Goal: Task Accomplishment & Management: Manage account settings

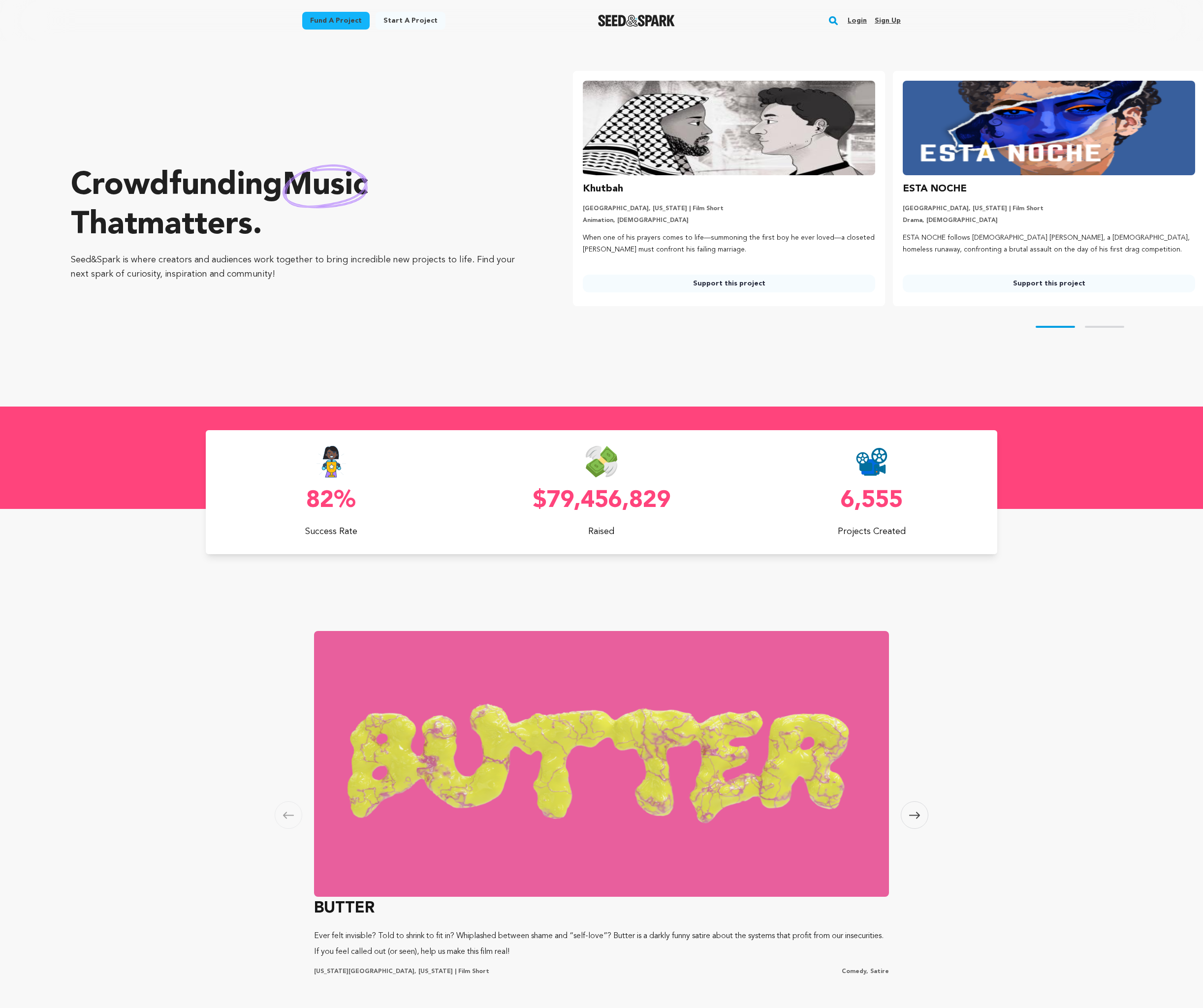
click at [856, 19] on link "Login" at bounding box center [857, 21] width 19 height 15
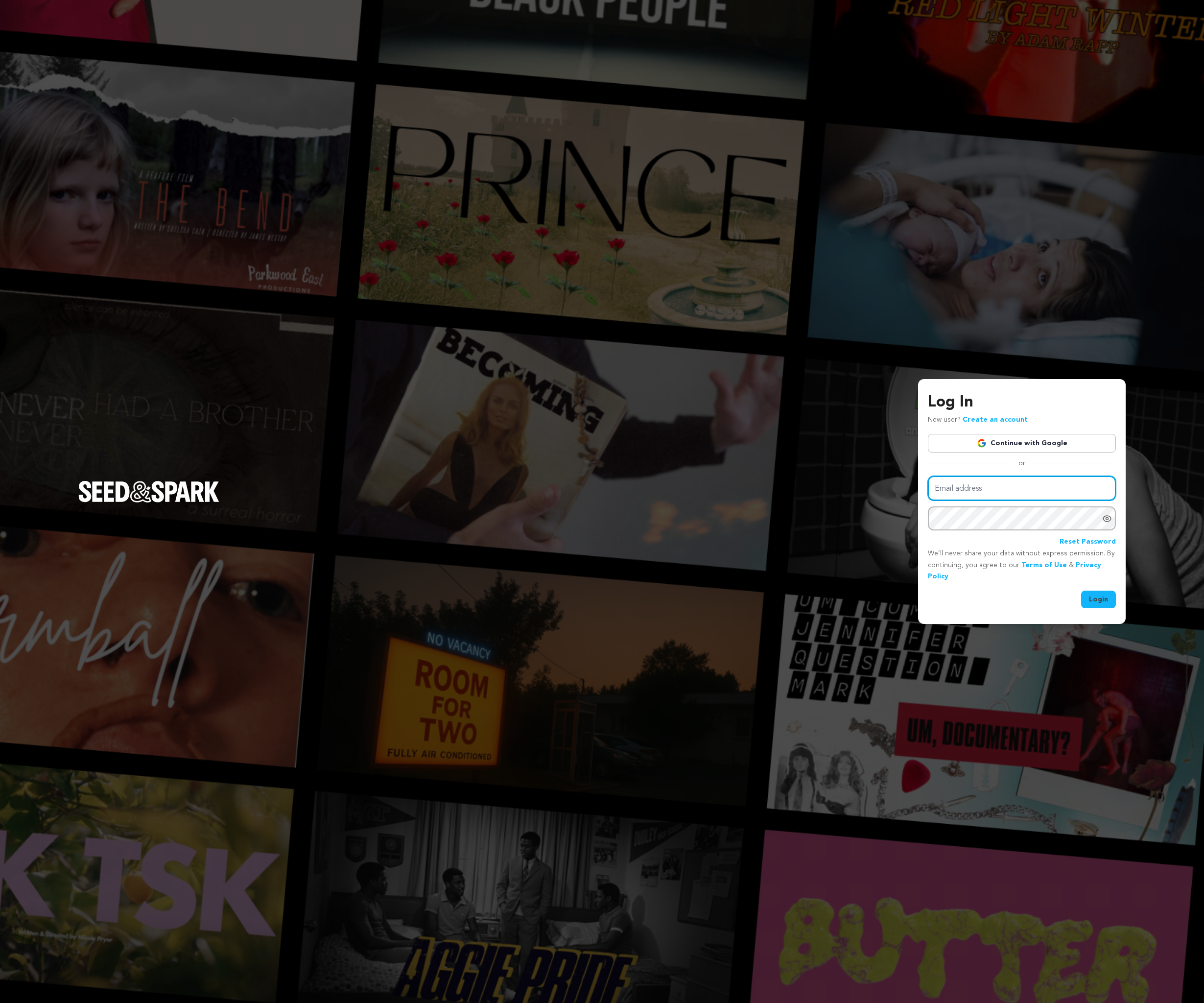
type input "nitrateblooms@gmail.com"
click at [1099, 599] on button "Login" at bounding box center [1098, 599] width 35 height 18
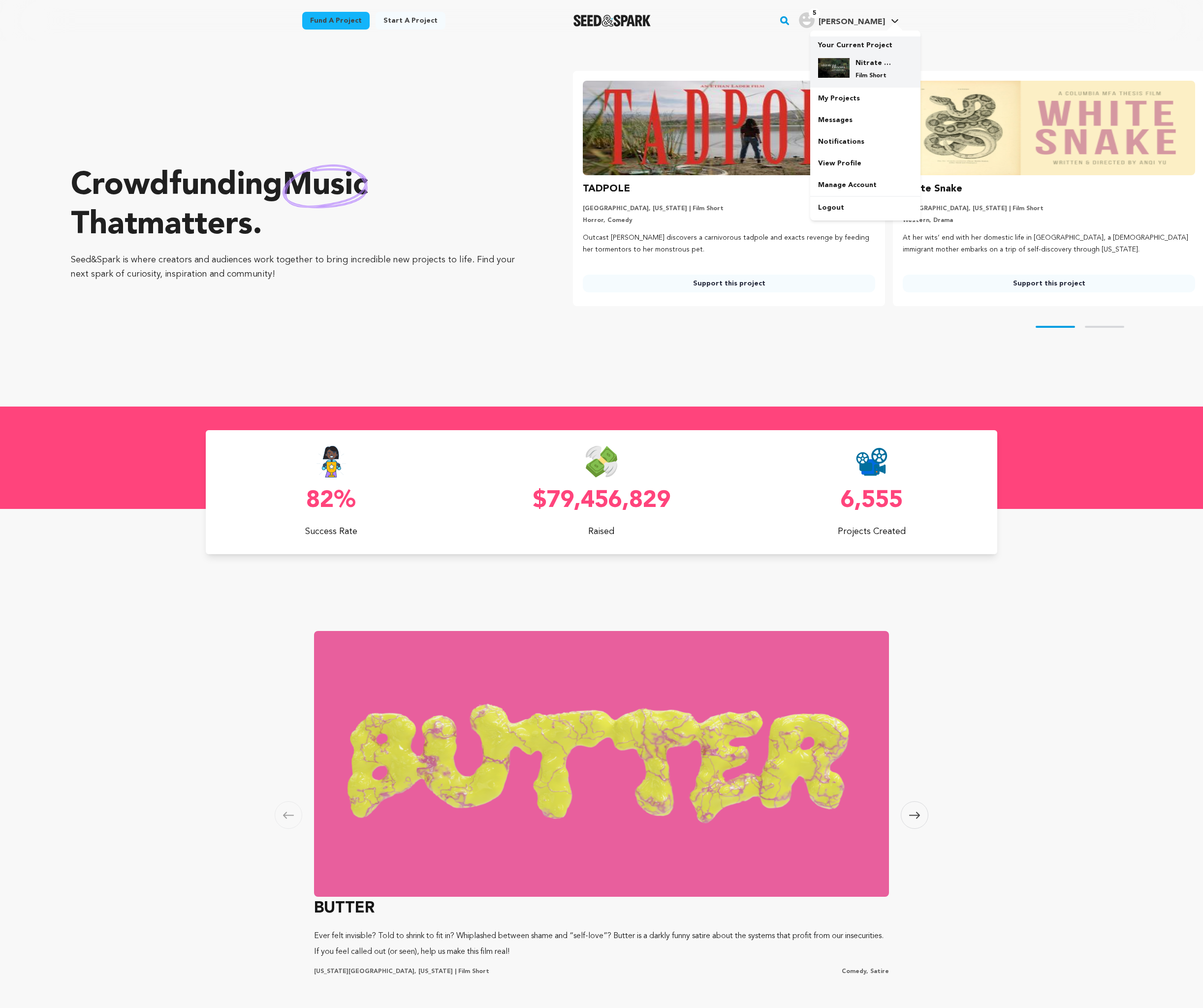
click at [858, 62] on h4 "Nitrate Blooms" at bounding box center [874, 63] width 36 height 10
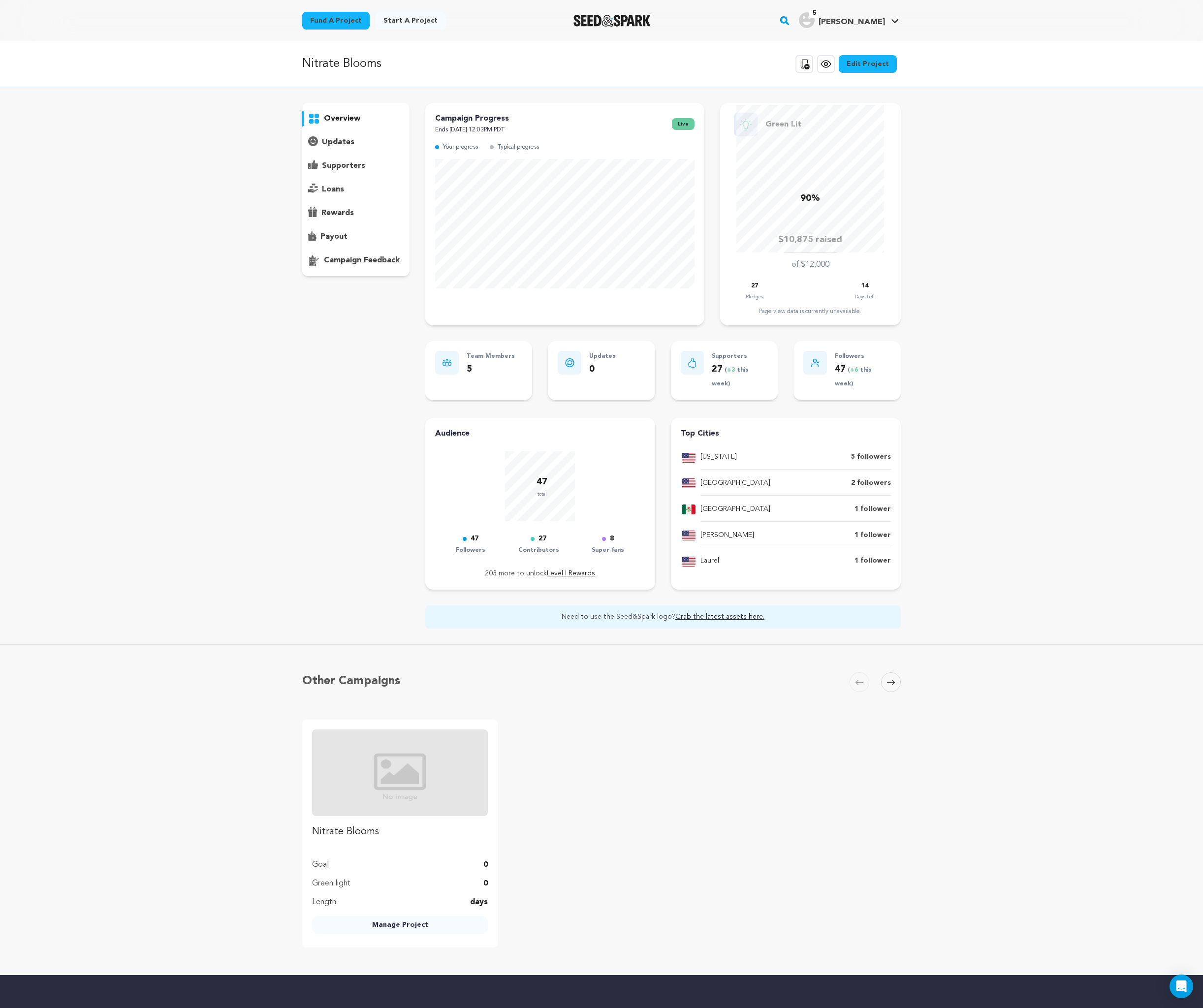
click at [380, 139] on div "updates" at bounding box center [355, 142] width 107 height 15
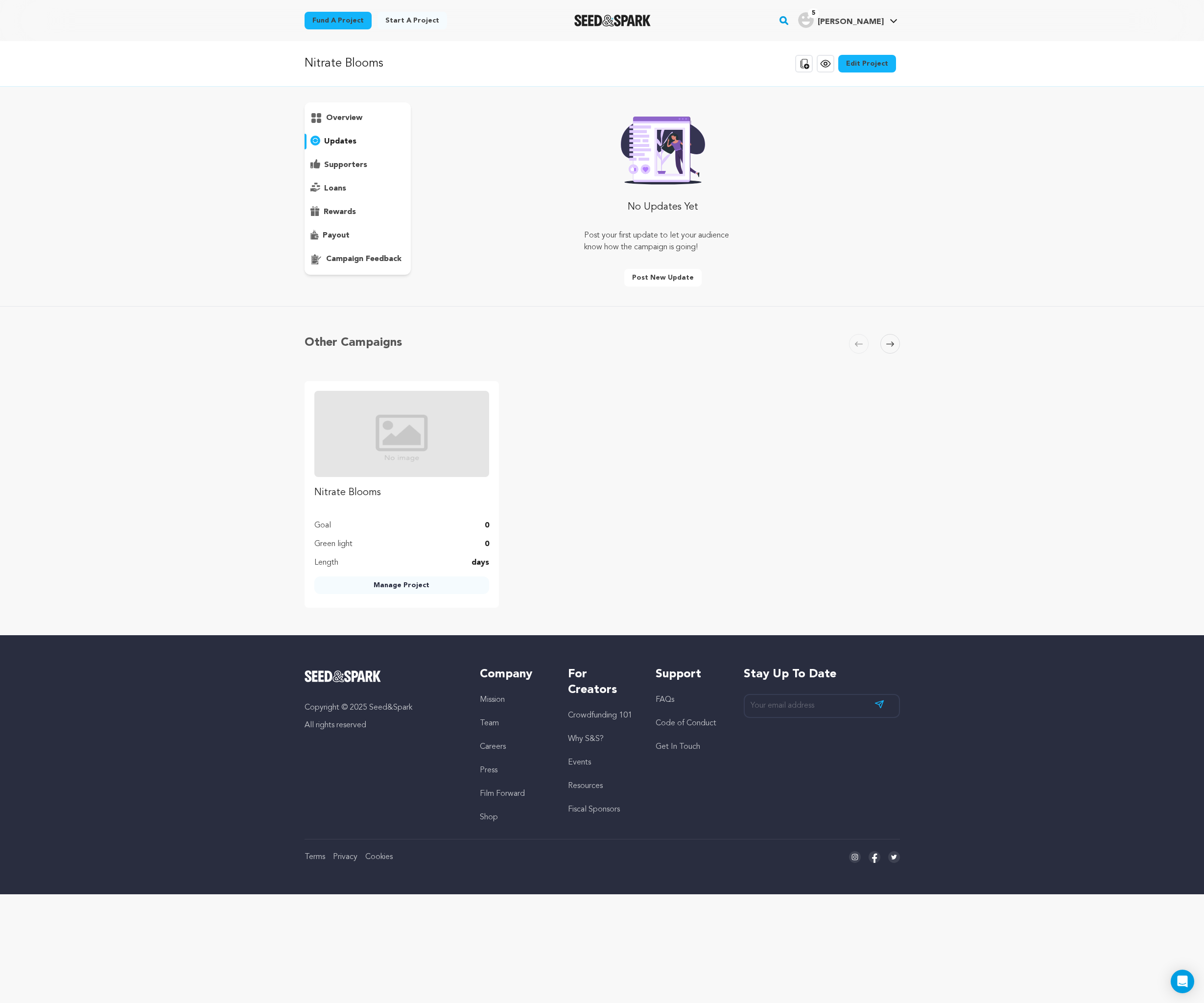
click at [357, 164] on p "supporters" at bounding box center [346, 164] width 43 height 12
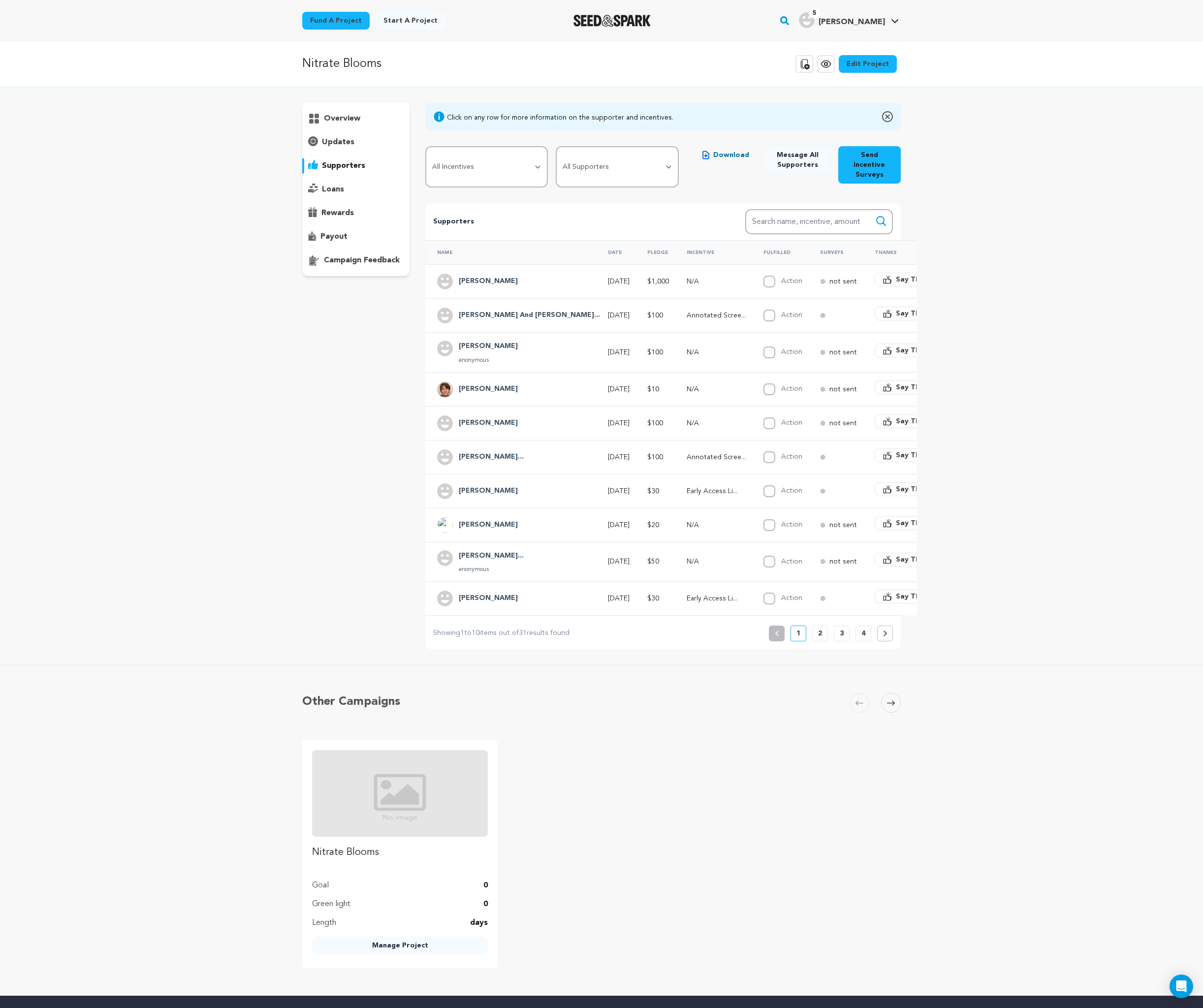
click at [360, 171] on p "supporters" at bounding box center [344, 165] width 43 height 12
click at [355, 185] on div "loans" at bounding box center [355, 189] width 107 height 15
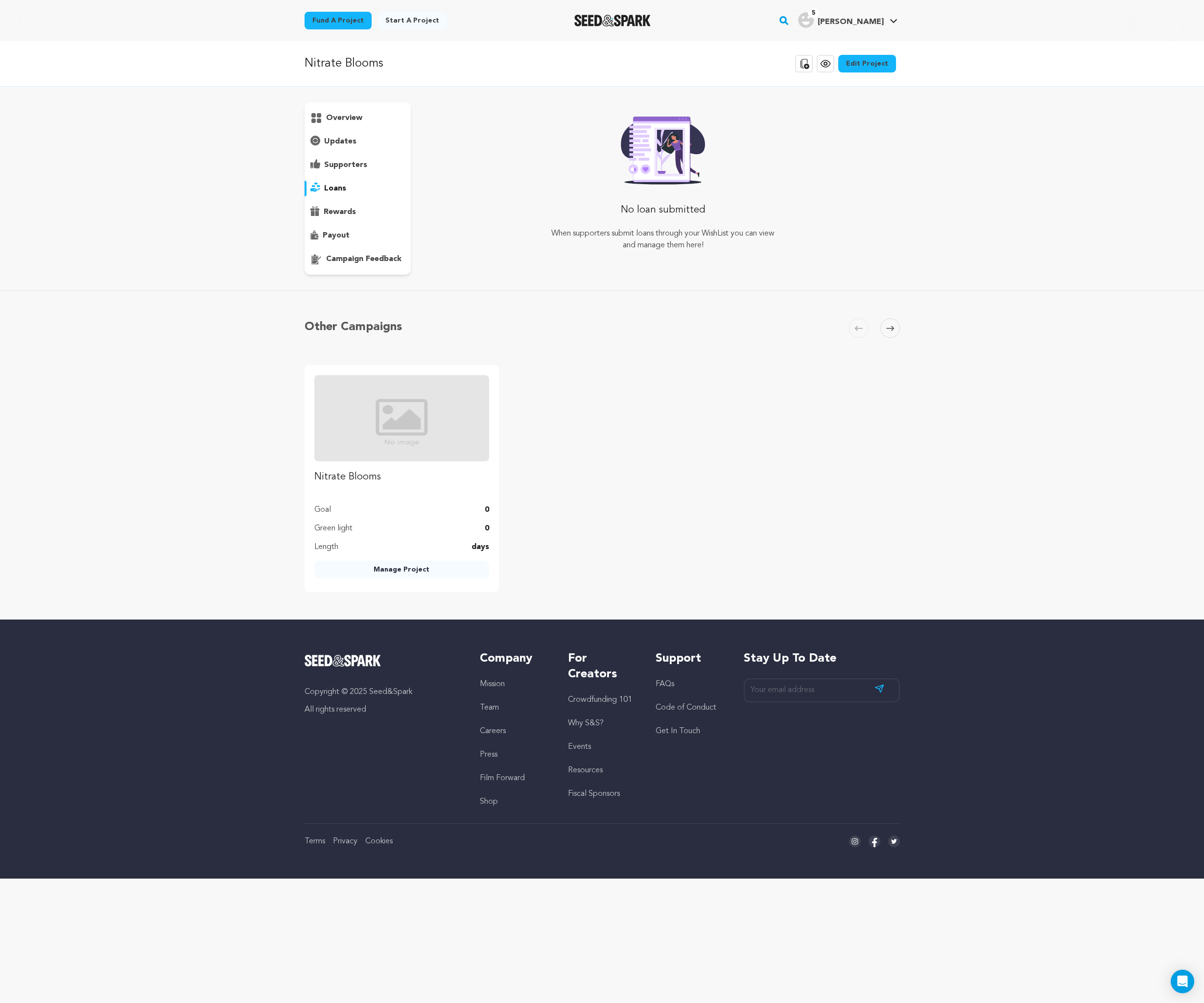
click at [354, 214] on p "rewards" at bounding box center [340, 211] width 32 height 12
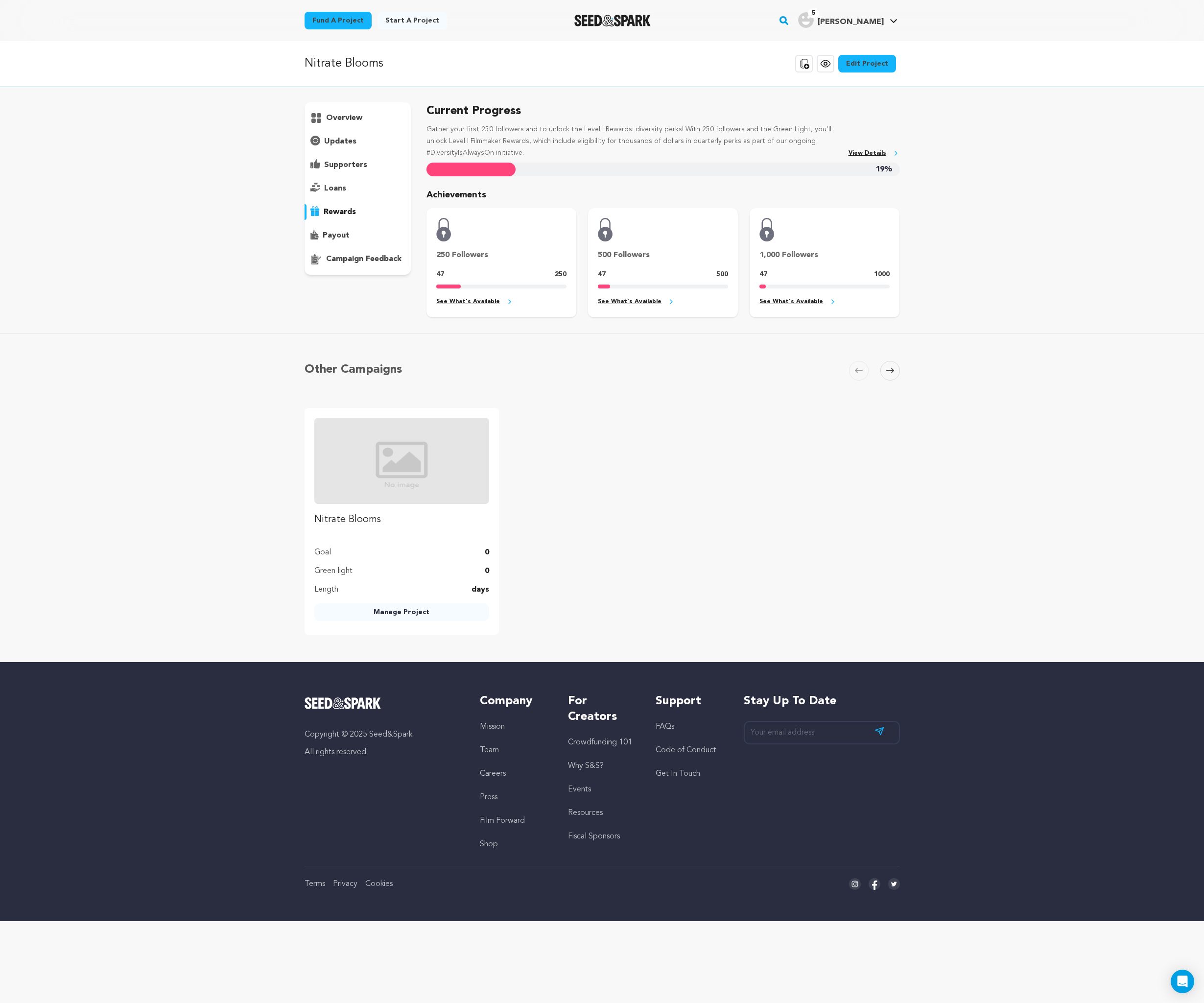
click at [354, 238] on div "payout" at bounding box center [357, 235] width 107 height 15
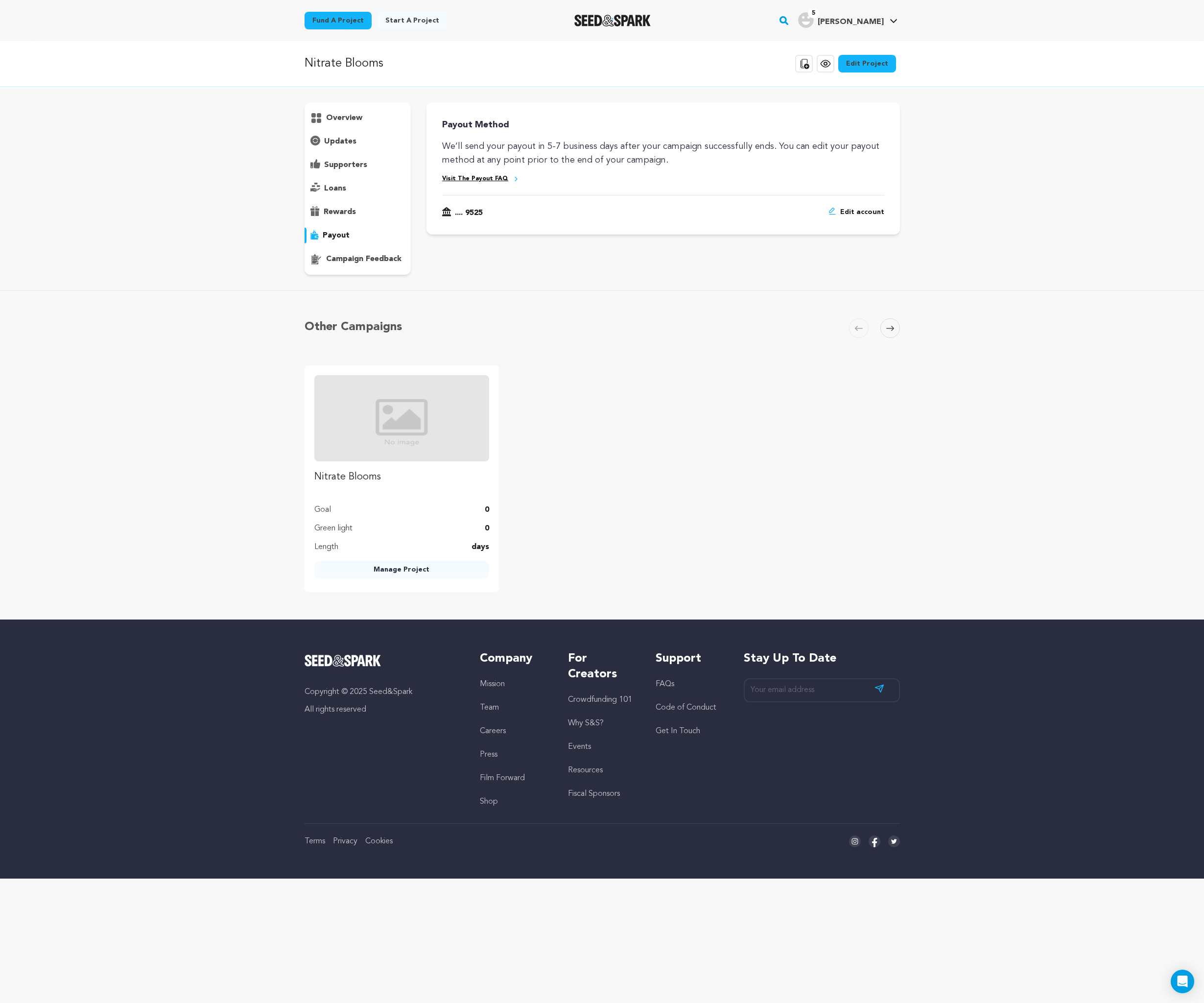
click at [356, 254] on p "campaign feedback" at bounding box center [363, 258] width 75 height 12
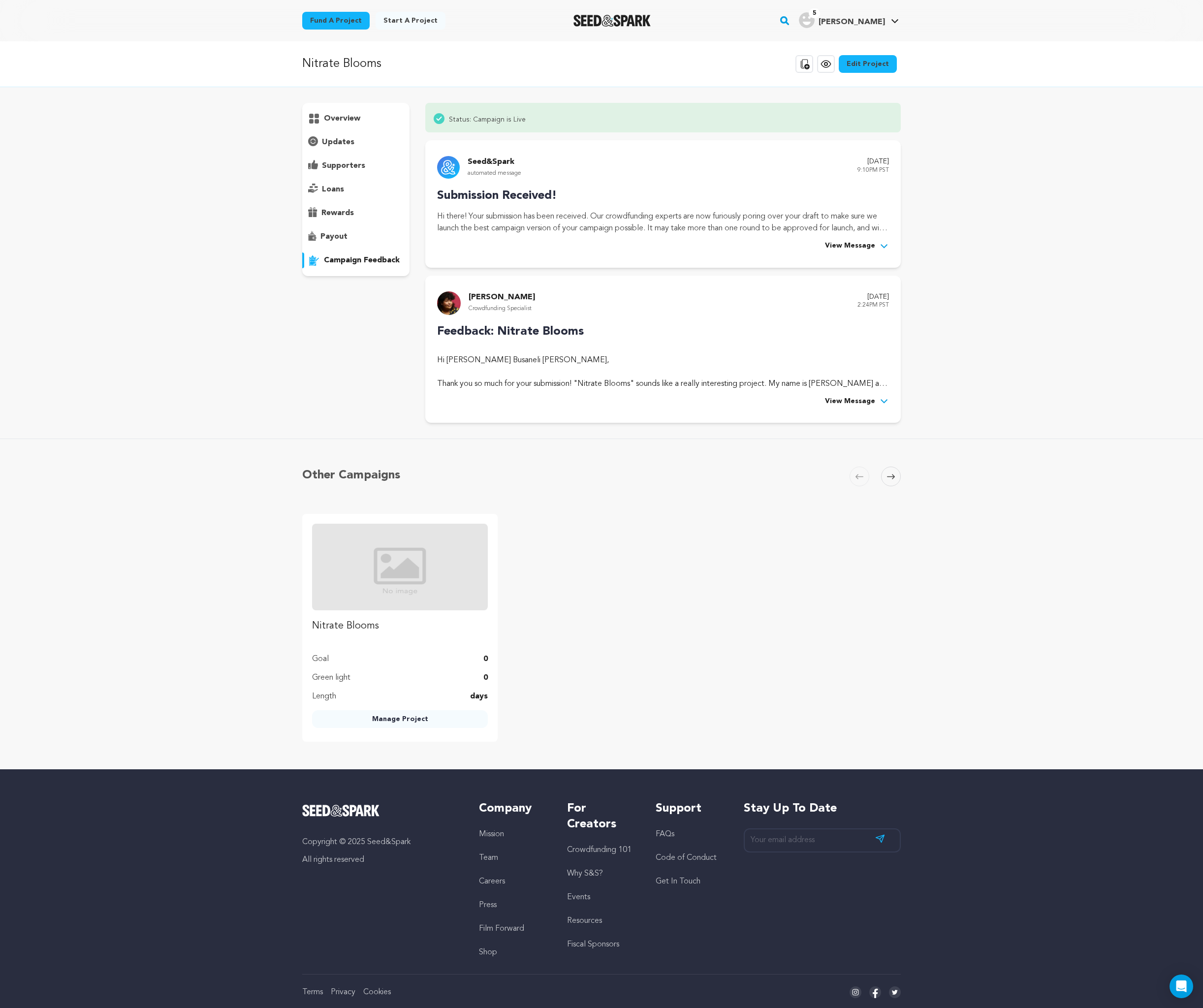
click at [346, 115] on p "overview" at bounding box center [342, 118] width 36 height 12
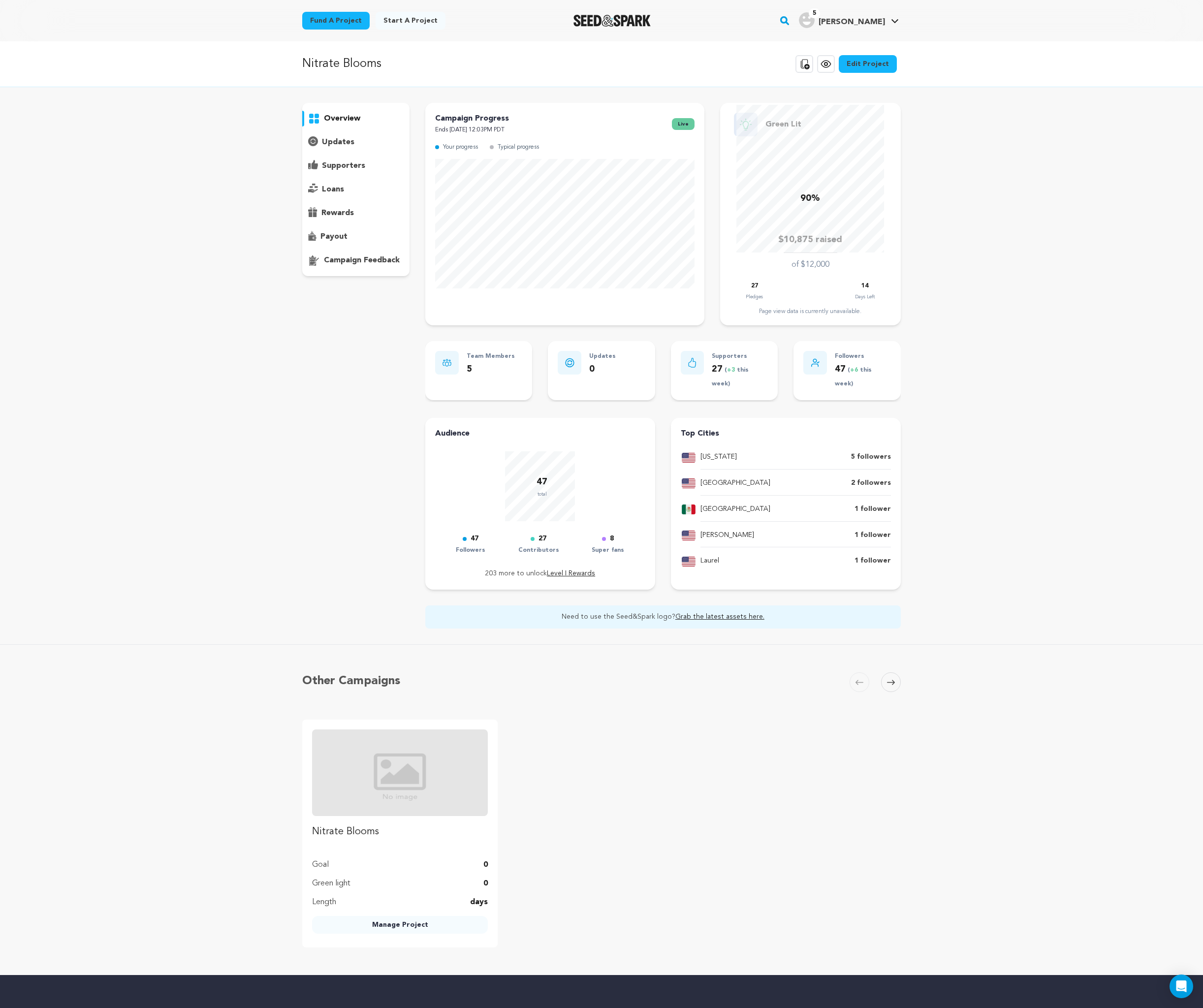
click at [857, 66] on link "Edit Project" at bounding box center [868, 63] width 58 height 18
click at [828, 66] on icon at bounding box center [826, 63] width 12 height 12
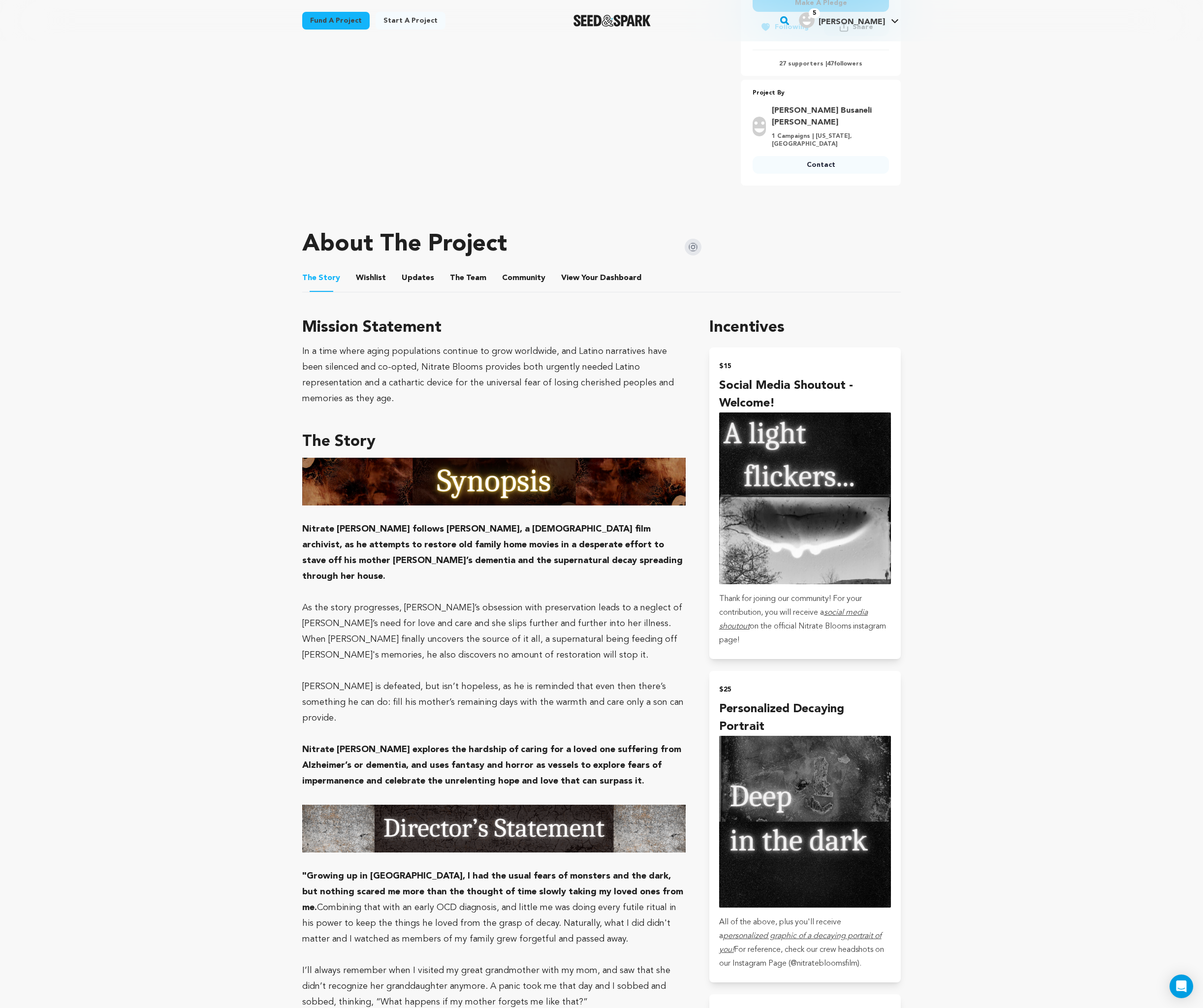
scroll to position [667, 0]
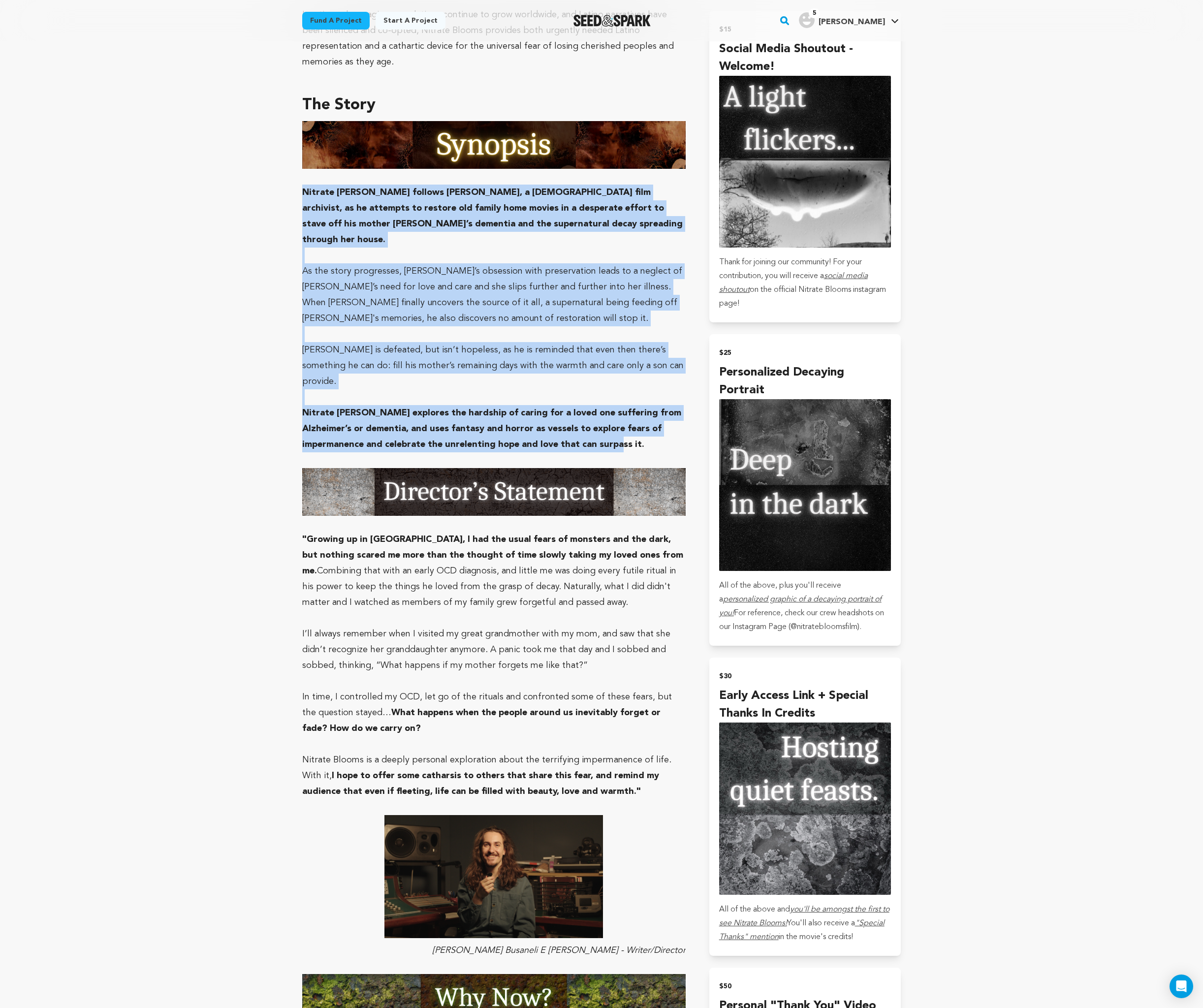
drag, startPoint x: 301, startPoint y: 165, endPoint x: 600, endPoint y: 385, distance: 371.2
copy div "Nitrate Blooms follows Renato, a Brazilian film archivist, as he attempts to re…"
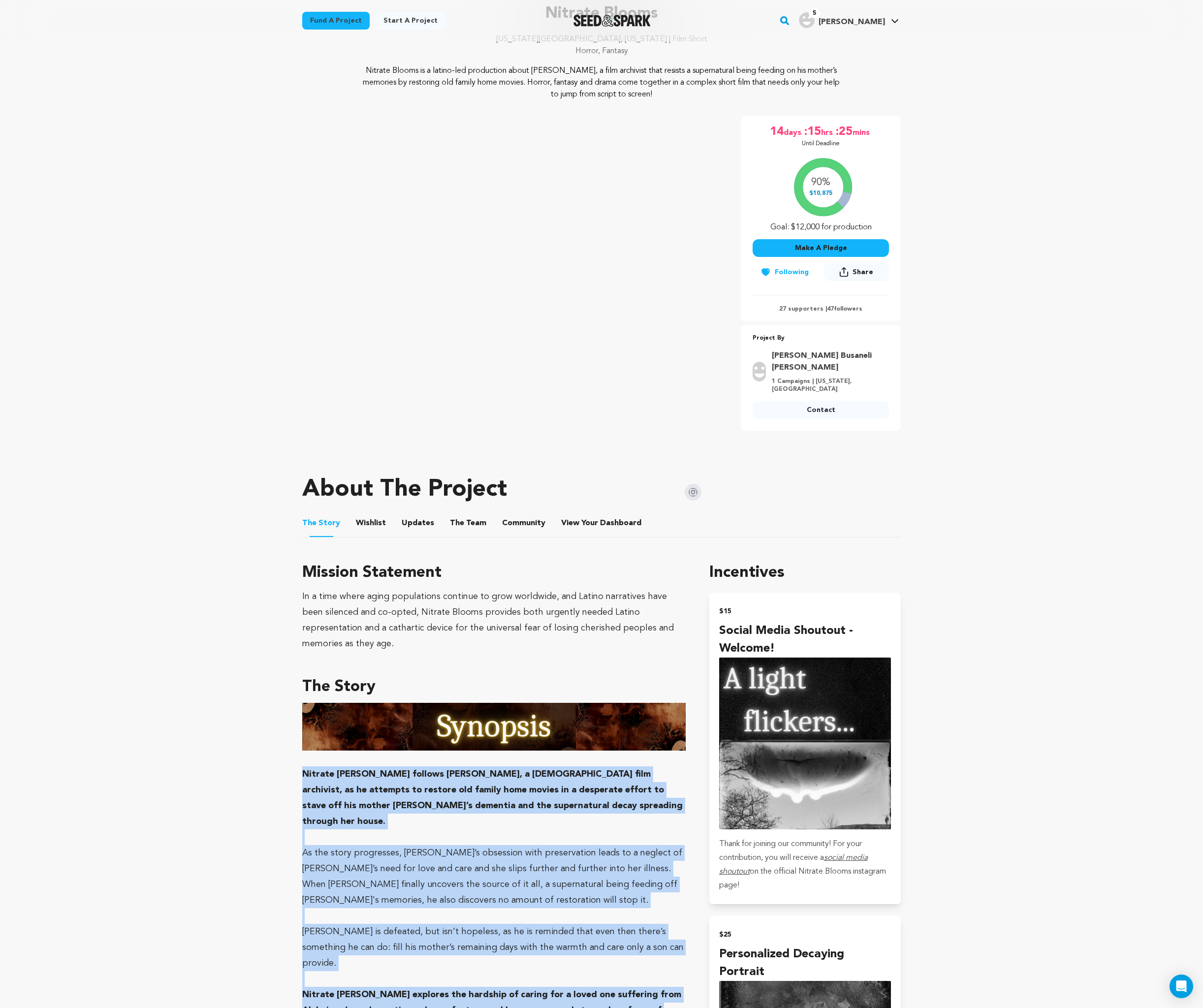
scroll to position [0, 0]
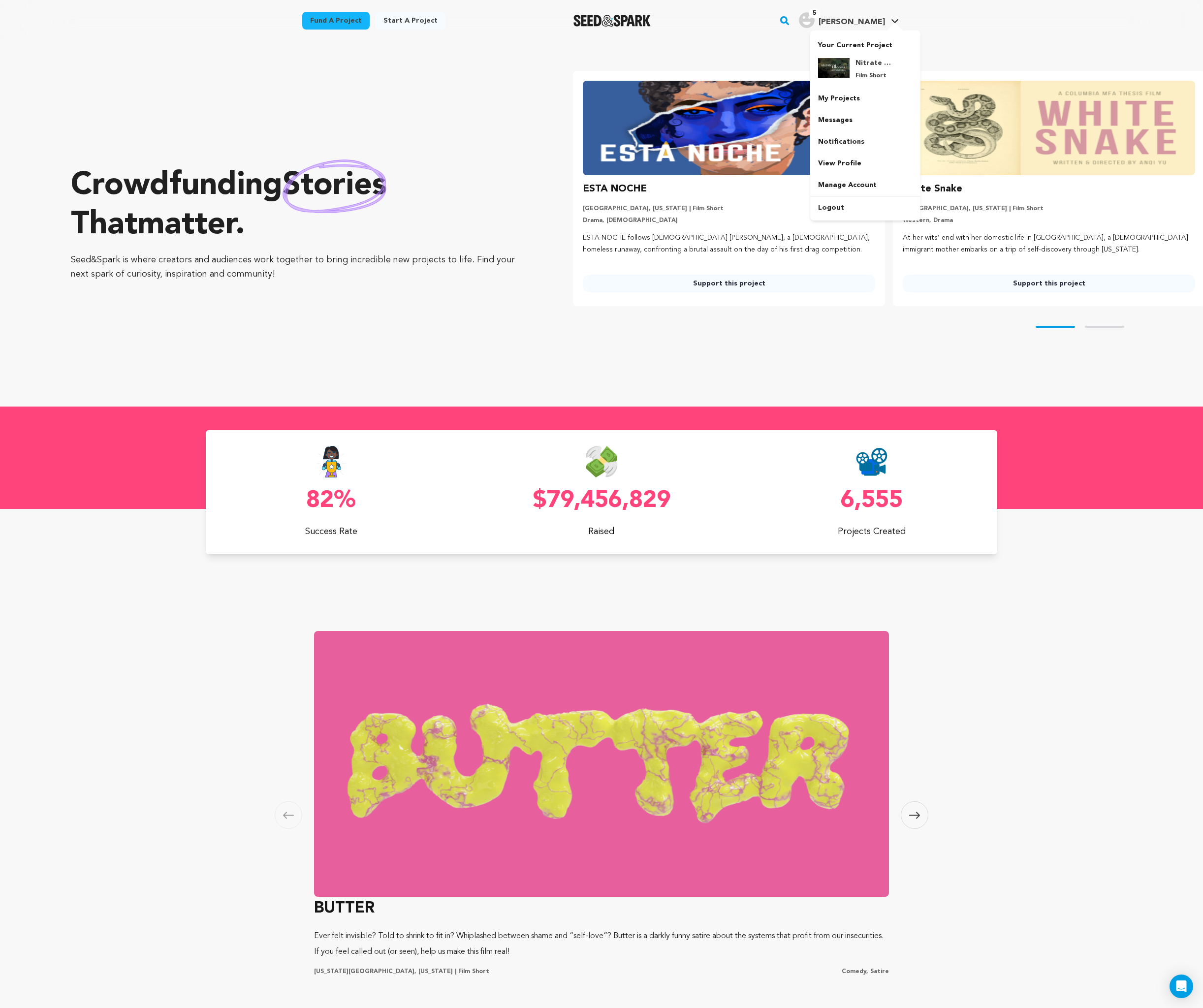
click at [875, 23] on span "[PERSON_NAME]" at bounding box center [852, 22] width 66 height 8
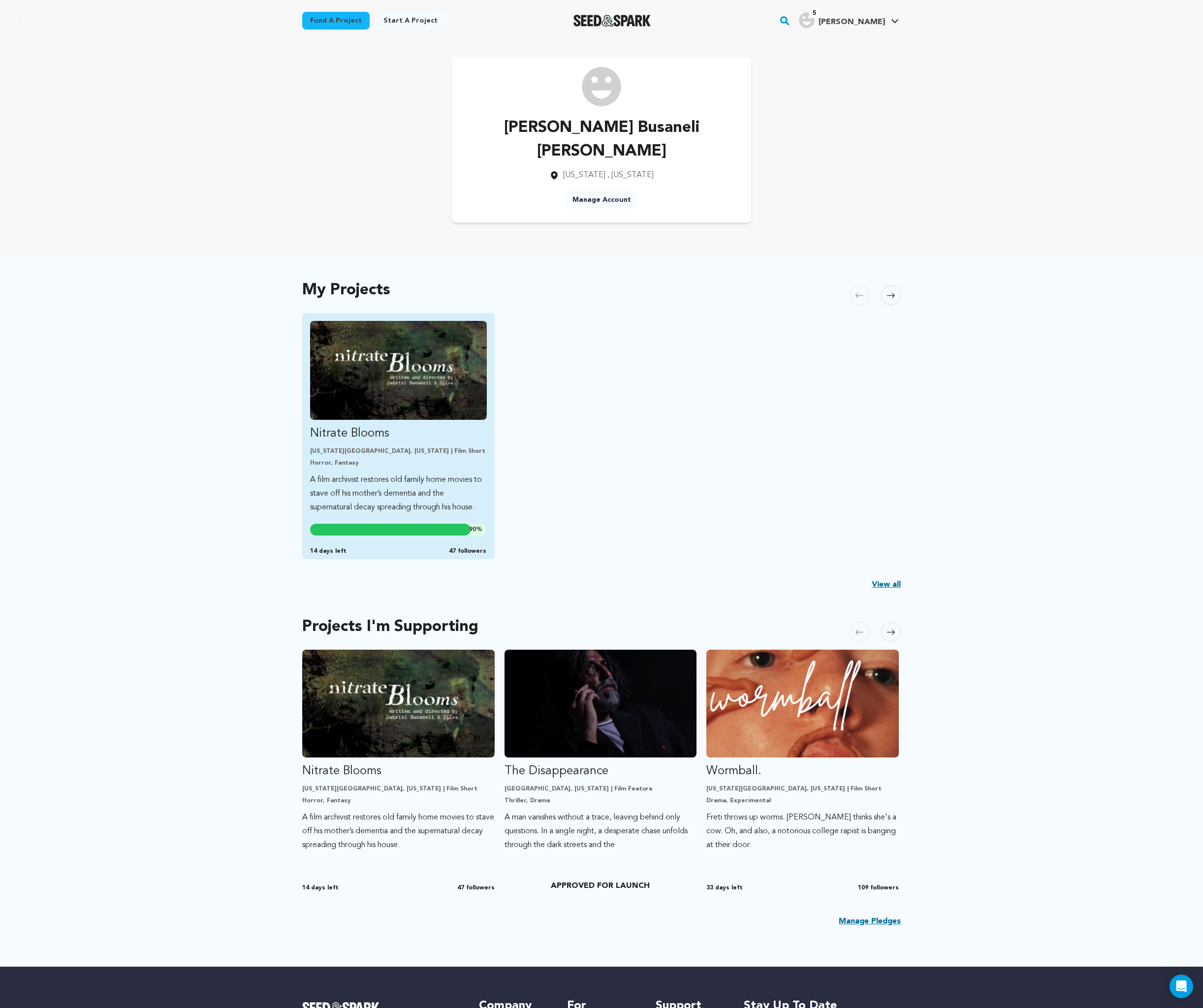
click at [349, 362] on img "Fund Nitrate Blooms" at bounding box center [398, 370] width 177 height 99
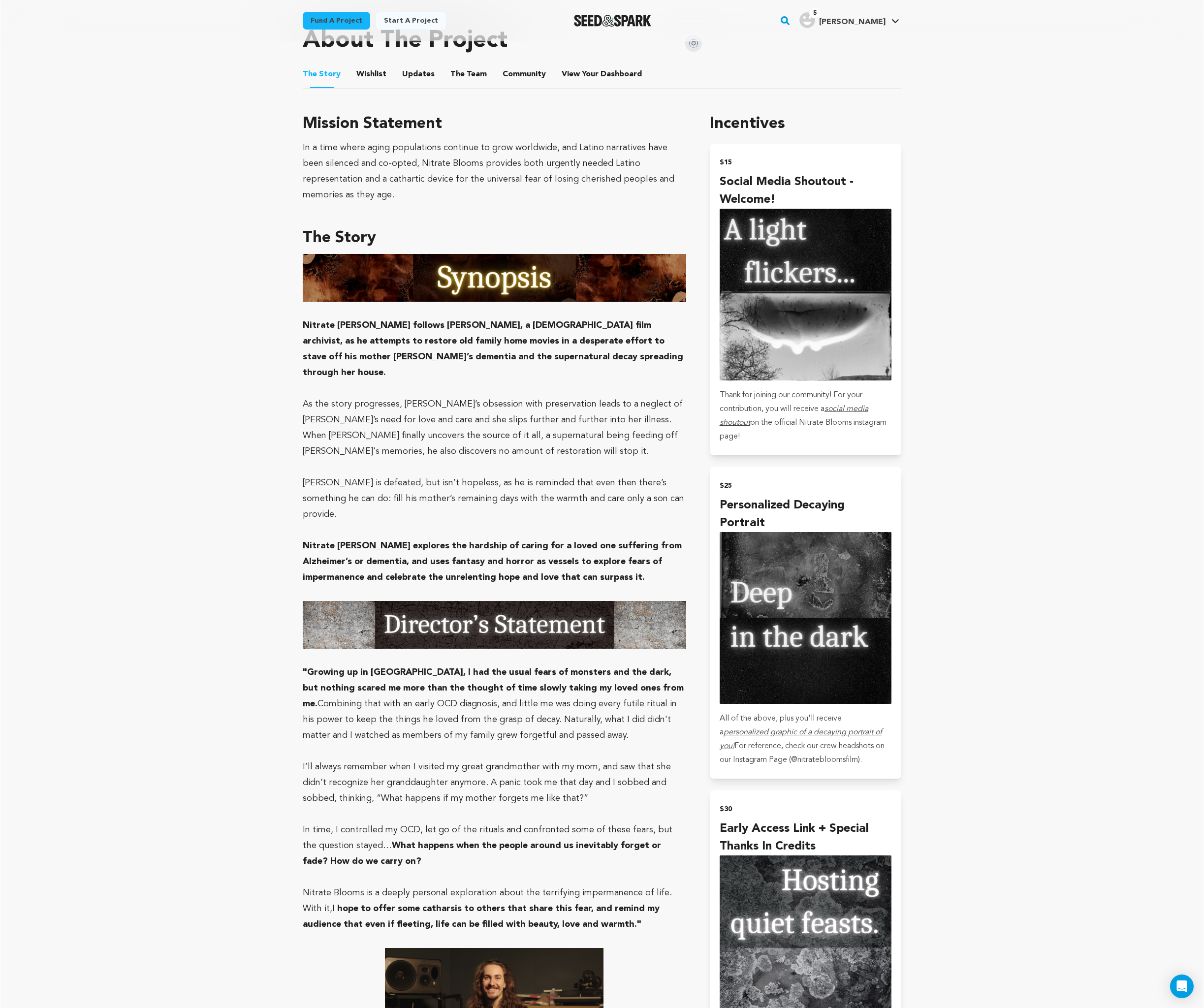
scroll to position [453, 0]
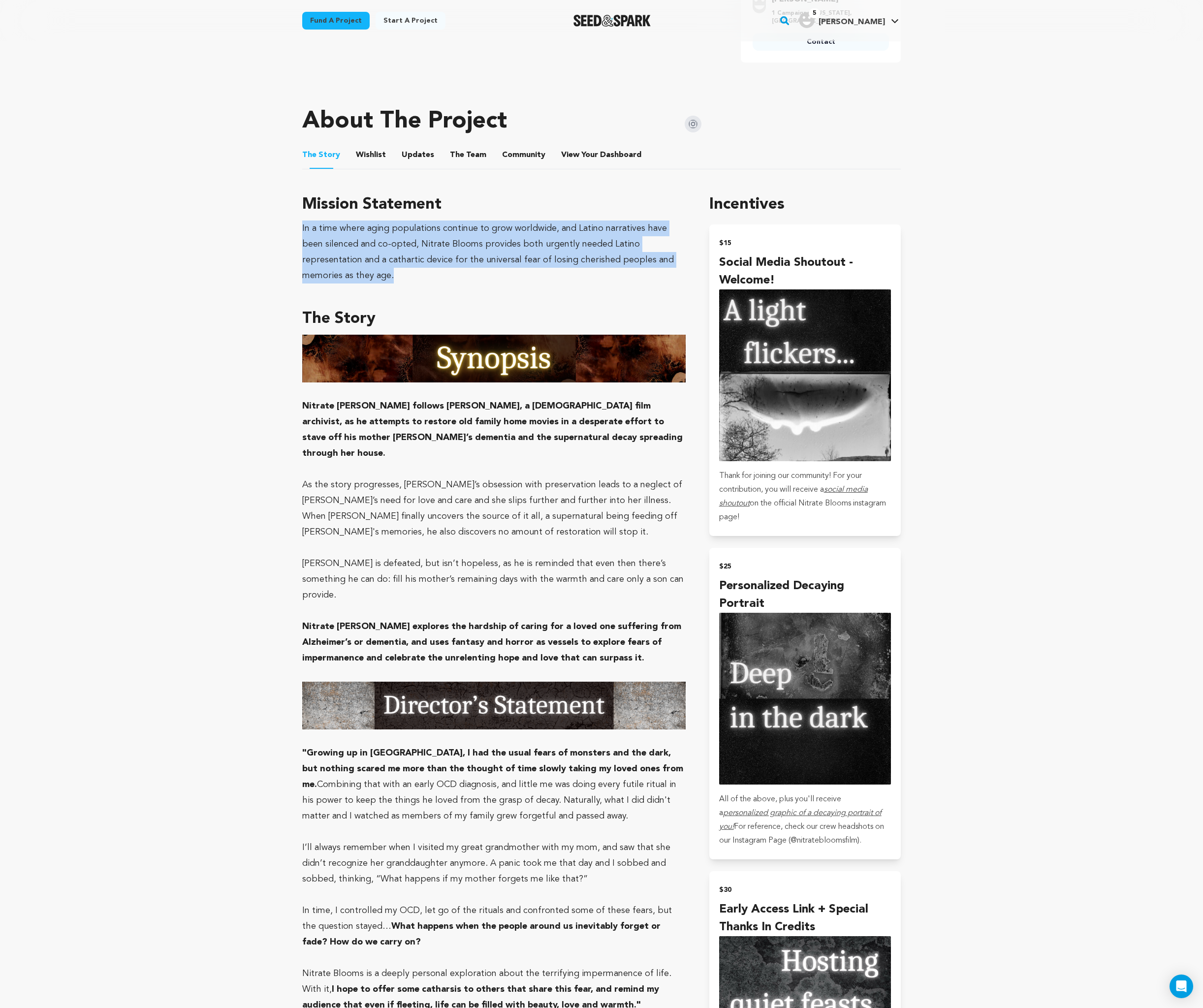
drag, startPoint x: 304, startPoint y: 213, endPoint x: 677, endPoint y: 251, distance: 374.9
click at [677, 251] on div "In a time where aging populations continue to grow worldwide, and Latino narrat…" at bounding box center [494, 252] width 383 height 63
copy div "In a time where aging populations continue to grow worldwide, and Latino narrat…"
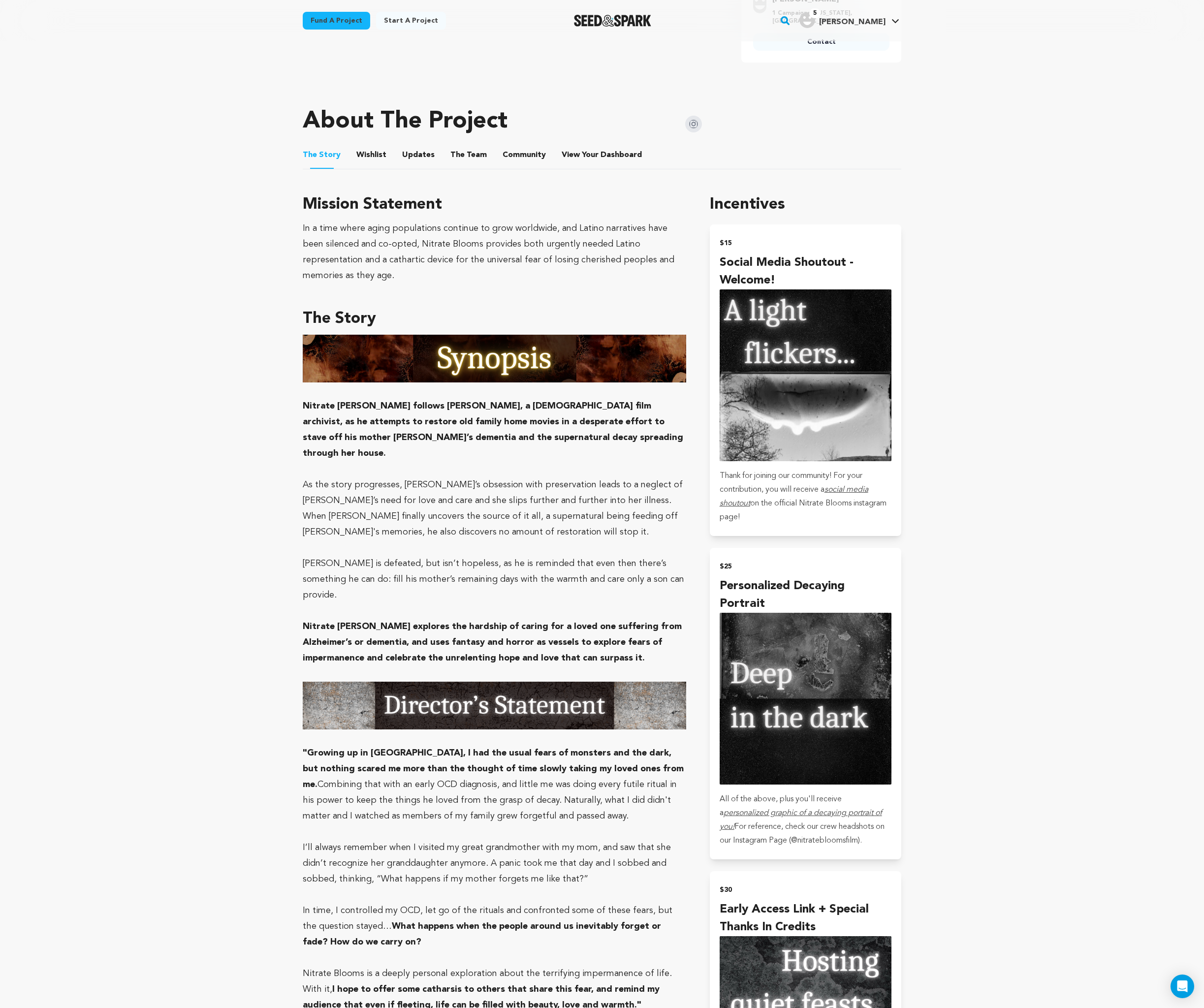
click at [558, 1] on div "Fund a project Start a project Search 5" at bounding box center [602, 21] width 630 height 42
